Goal: Transaction & Acquisition: Purchase product/service

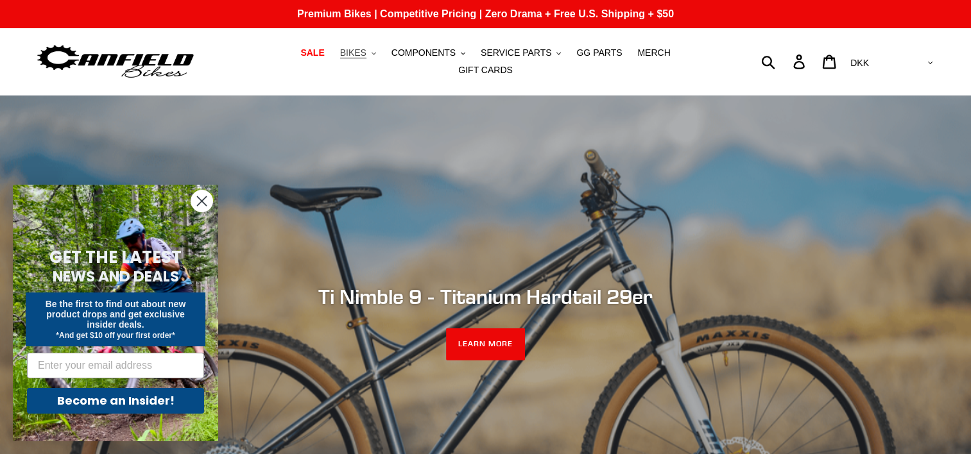
click at [340, 58] on span "BIKES" at bounding box center [353, 52] width 26 height 11
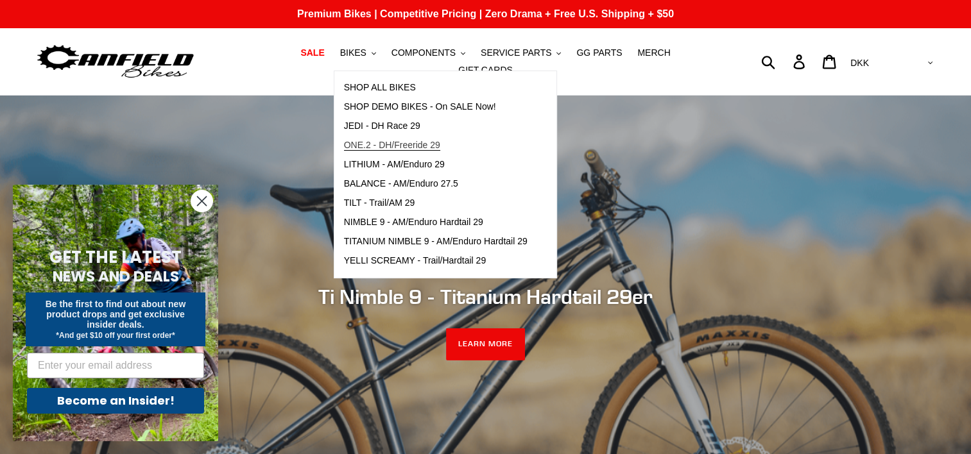
click at [344, 151] on span "ONE.2 - DH/Freeride 29" at bounding box center [392, 145] width 96 height 11
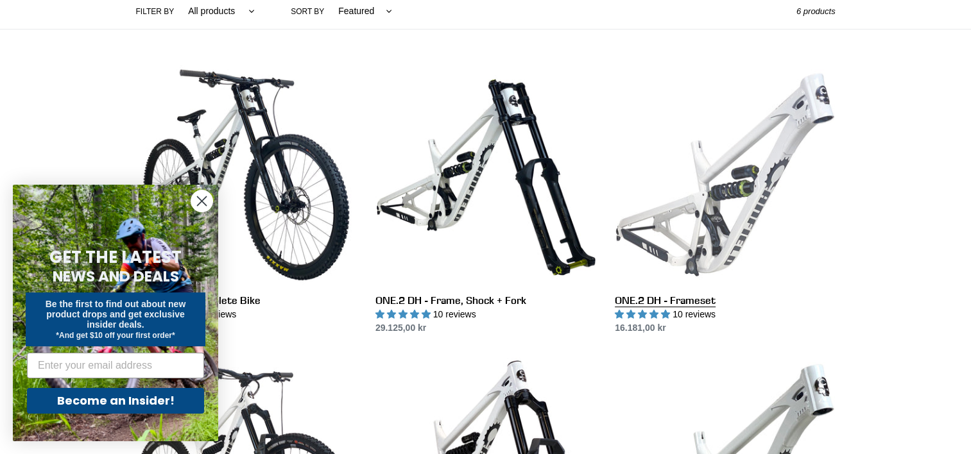
scroll to position [317, 0]
click at [728, 173] on link "ONE.2 DH - Frameset" at bounding box center [725, 200] width 220 height 270
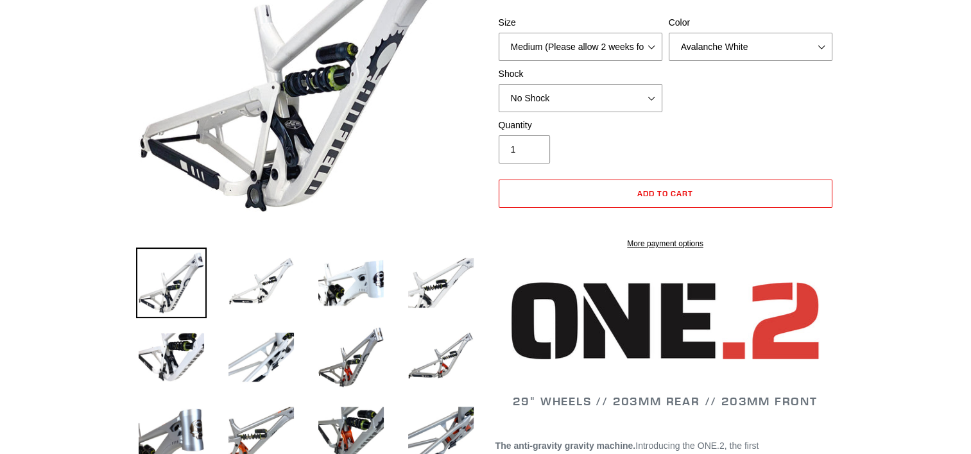
select select "highest-rating"
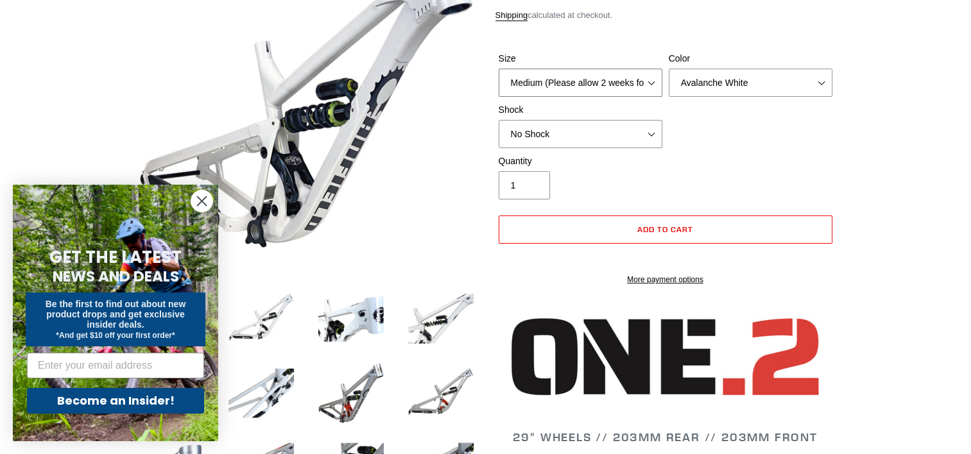
click at [629, 80] on select "Medium (Please allow 2 weeks for delivery) Large (Sold Out)" at bounding box center [581, 83] width 164 height 28
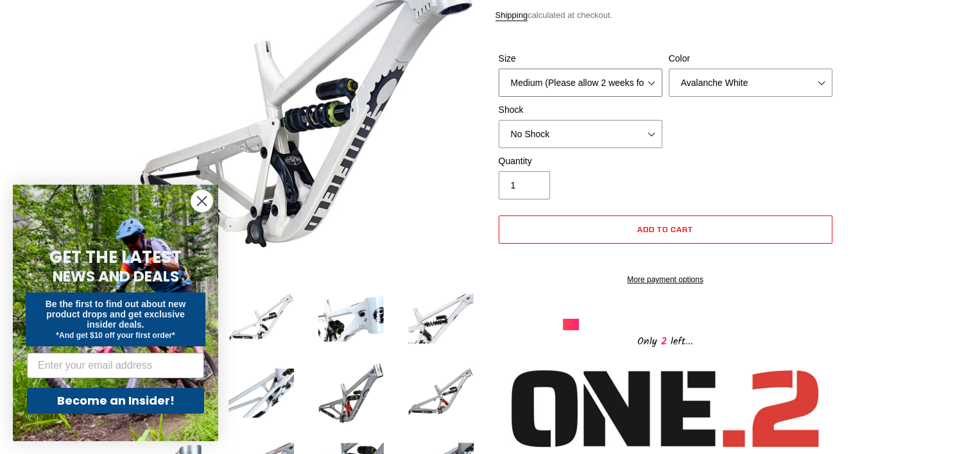
select select "Large (Sold Out)"
click at [499, 69] on select "Medium (Please allow 2 weeks for delivery) Large (Sold Out)" at bounding box center [581, 83] width 164 height 28
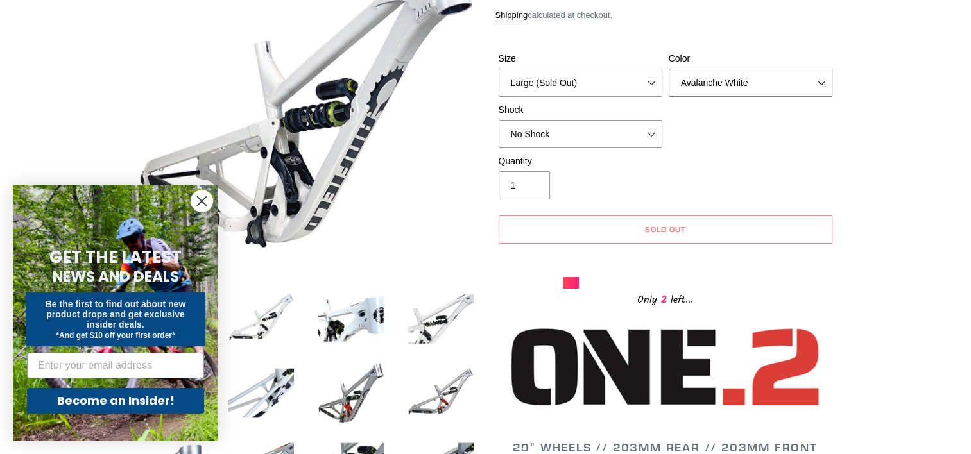
click at [721, 71] on select "Avalanche White Bentonite Grey" at bounding box center [751, 83] width 164 height 28
select select "Bentonite Grey"
click at [669, 69] on select "Avalanche White Bentonite Grey" at bounding box center [751, 83] width 164 height 28
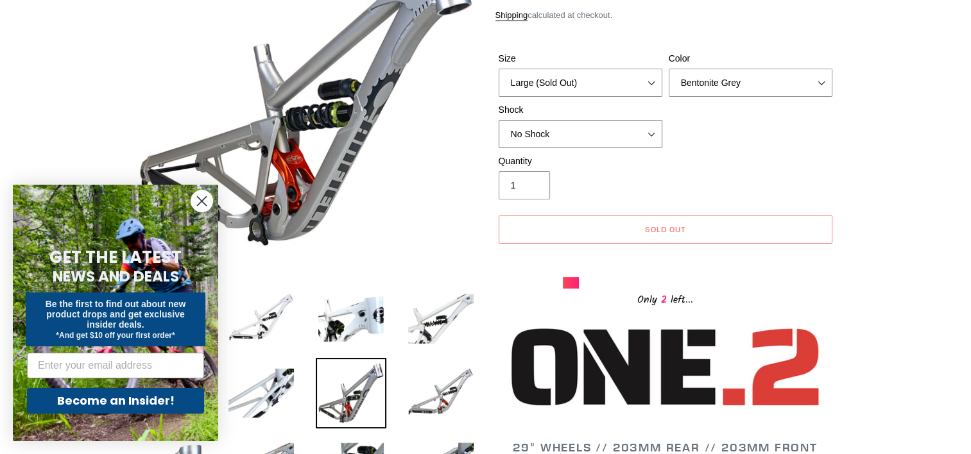
click at [645, 120] on select "No Shock Fox DHX2 Coil RockShox Vivid Coil EXT Storia LOK V3 (Custom Order)" at bounding box center [581, 134] width 164 height 28
select select "EXT Storia LOK V3 (Custom Order)"
click at [499, 120] on select "No Shock Fox DHX2 Coil RockShox Vivid Coil EXT Storia LOK V3 (Custom Order)" at bounding box center [581, 134] width 164 height 28
drag, startPoint x: 576, startPoint y: 73, endPoint x: 569, endPoint y: 97, distance: 25.2
click at [569, 97] on div "Size Medium (Please allow 2 weeks for delivery) Large (Sold Out) Color Avalanch…" at bounding box center [665, 103] width 340 height 103
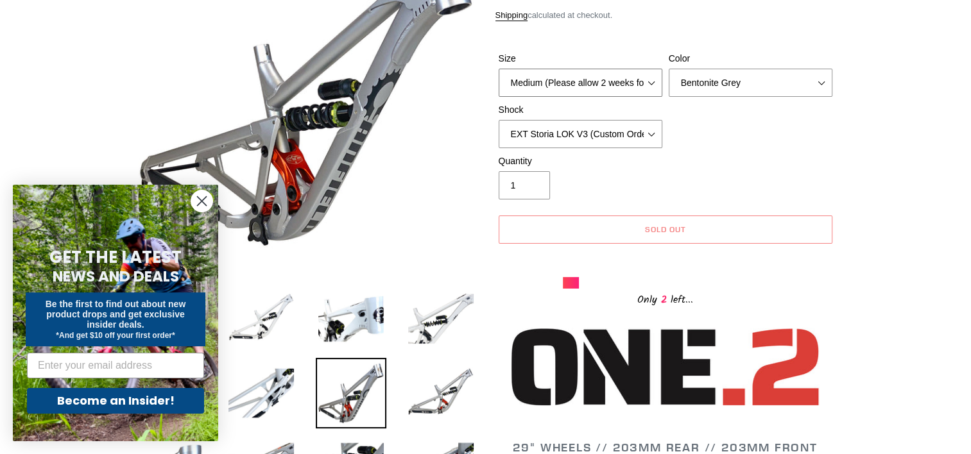
click at [499, 69] on select "Medium (Please allow 2 weeks for delivery) Large (Sold Out)" at bounding box center [581, 83] width 164 height 28
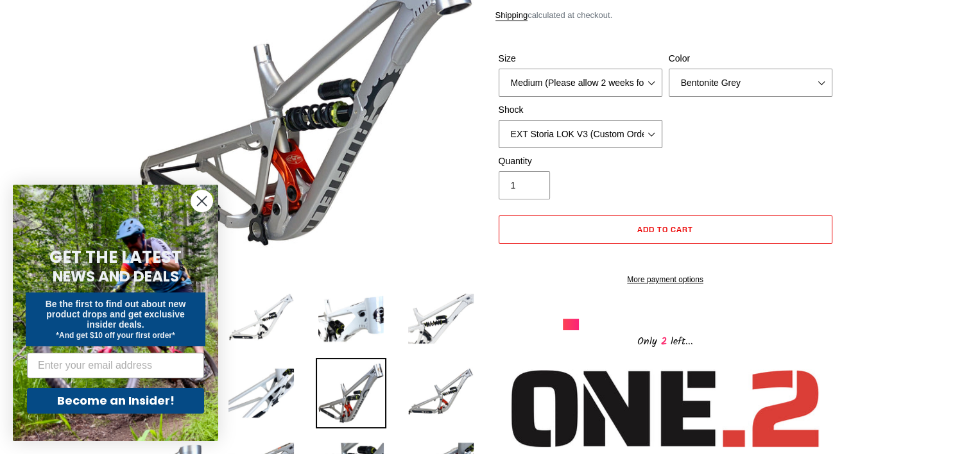
click at [572, 134] on select "No Shock Fox DHX2 Coil RockShox Vivid Coil EXT Storia LOK V3 (Custom Order)" at bounding box center [581, 134] width 164 height 28
click at [590, 84] on select "Medium (Please allow 2 weeks for delivery) Large (Sold Out)" at bounding box center [581, 83] width 164 height 28
select select "Large (Sold Out)"
click at [499, 69] on select "Medium (Please allow 2 weeks for delivery) Large (Sold Out)" at bounding box center [581, 83] width 164 height 28
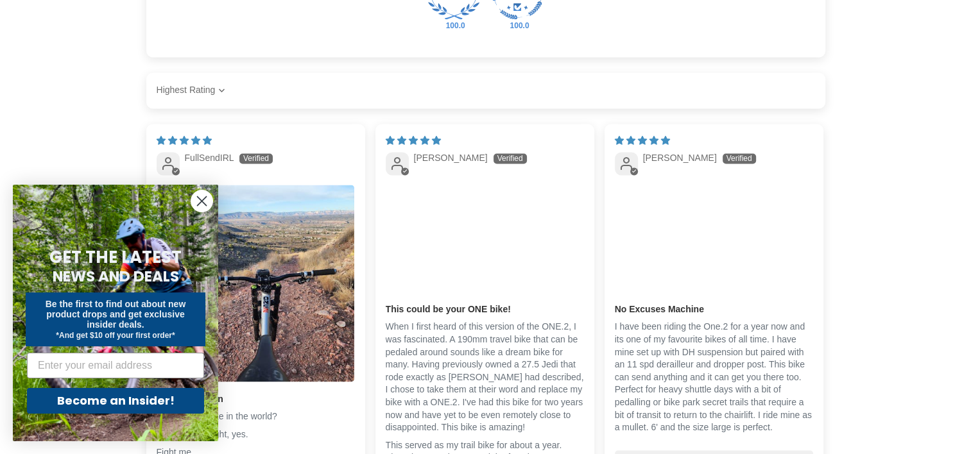
scroll to position [2116, 0]
click at [203, 198] on circle "Close dialog" at bounding box center [201, 201] width 21 height 21
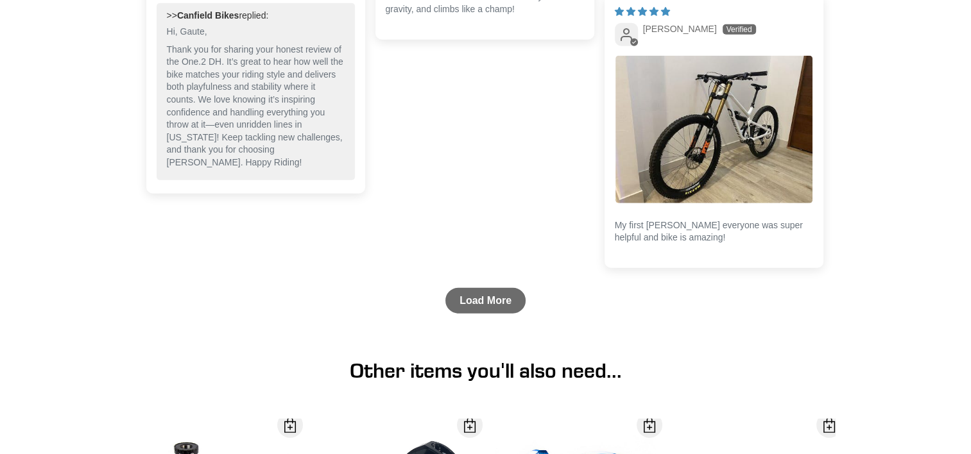
scroll to position [3208, 0]
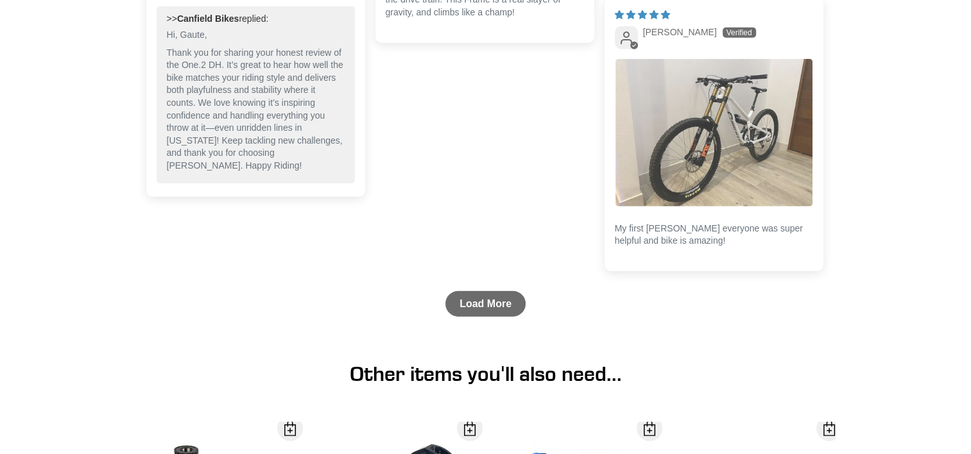
click at [757, 105] on img "Link to user picture 1" at bounding box center [713, 133] width 197 height 148
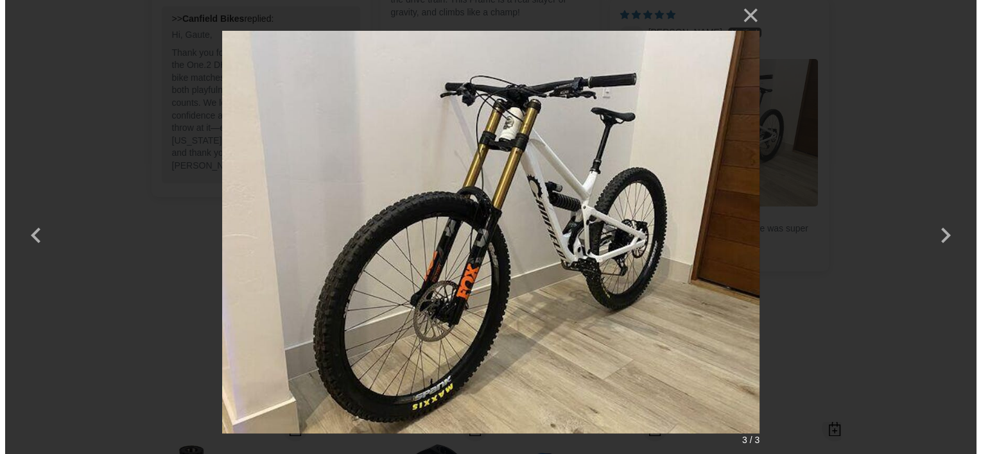
scroll to position [0, 0]
